Goal: Find specific page/section: Locate a particular part of the current website

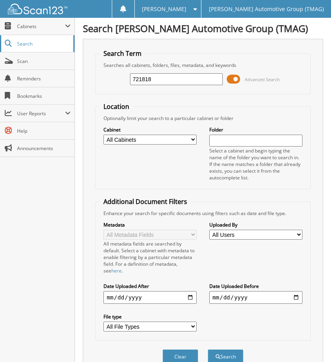
type input "721818"
click at [208, 350] on button "Search" at bounding box center [226, 357] width 36 height 15
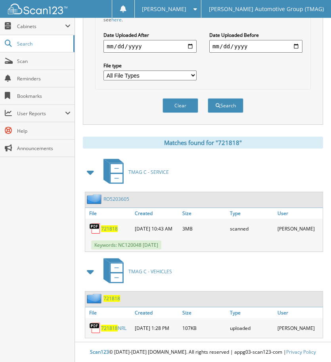
click at [114, 297] on span "721818" at bounding box center [112, 298] width 17 height 7
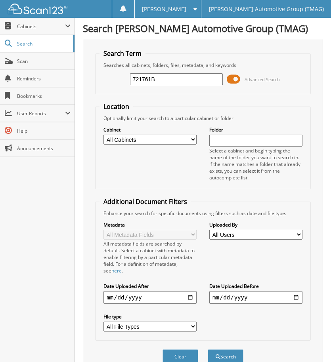
type input "721761B"
click at [208, 350] on button "Search" at bounding box center [226, 357] width 36 height 15
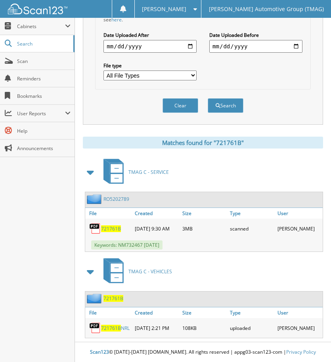
click at [115, 297] on span "721761B" at bounding box center [114, 298] width 20 height 7
